Goal: Information Seeking & Learning: Learn about a topic

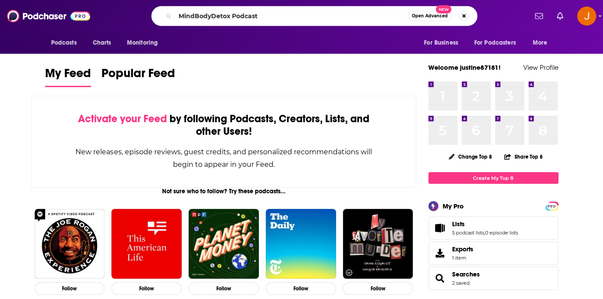
type input "MindBodyDetox Podcast"
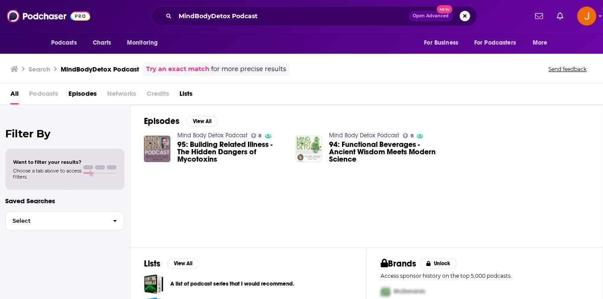
click at [218, 136] on link "Mind Body Detox Podcast" at bounding box center [212, 135] width 70 height 7
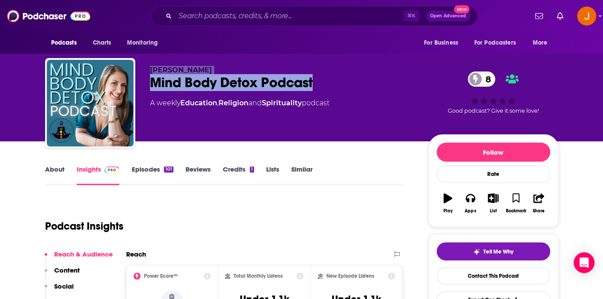
drag, startPoint x: 342, startPoint y: 93, endPoint x: 146, endPoint y: 65, distance: 198.3
click at [146, 64] on div "[PERSON_NAME] Mind Body Detox Podcast 8 A weekly Education , Religion and Spiri…" at bounding box center [301, 105] width 513 height 94
copy div "[PERSON_NAME] Mind Body Detox Podcast"
